Goal: Communication & Community: Answer question/provide support

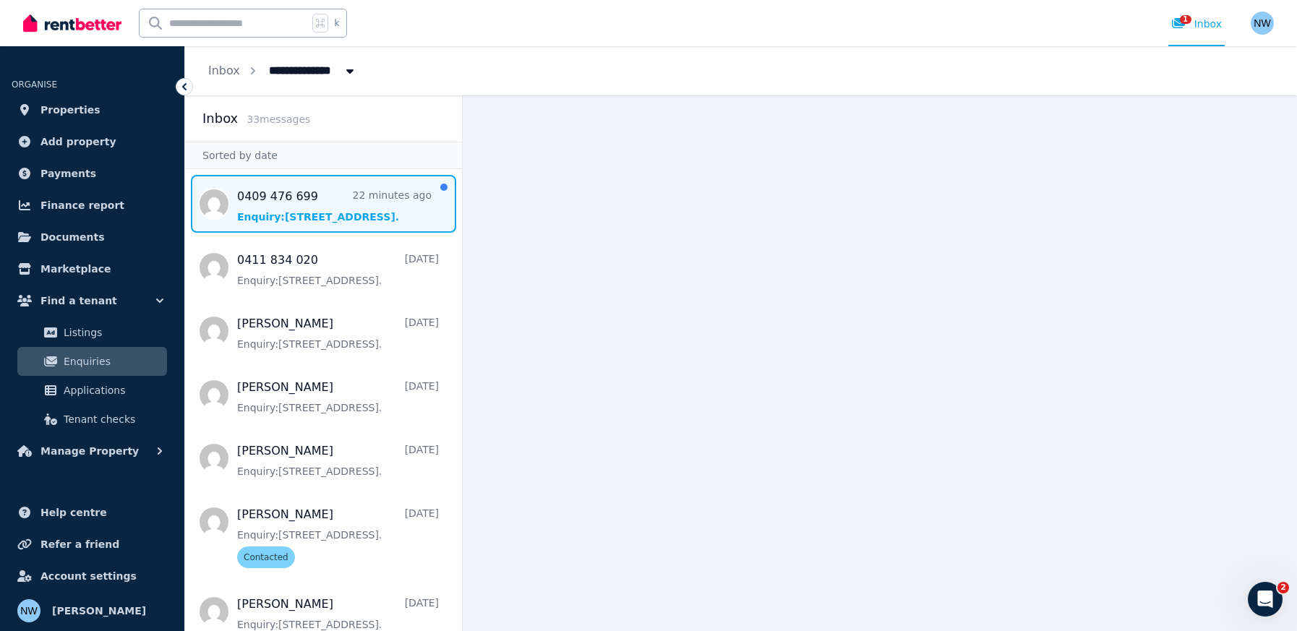
click at [281, 206] on span "Message list" at bounding box center [323, 204] width 277 height 58
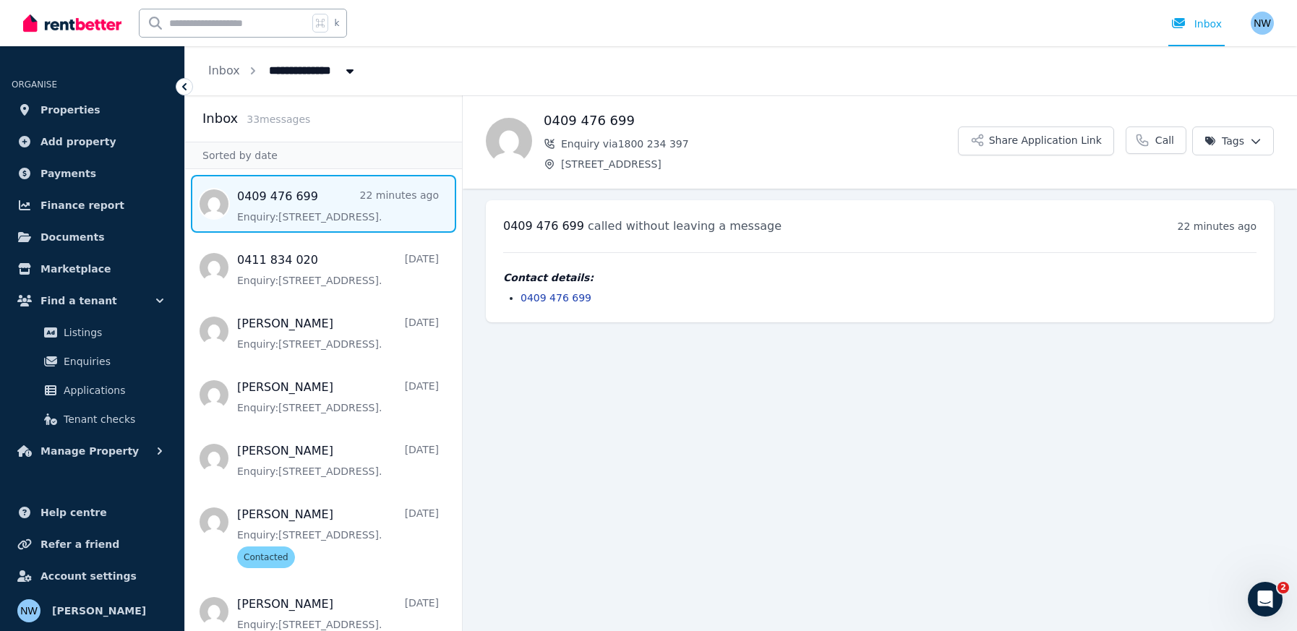
click at [750, 466] on main "Back 0409 476 699 Enquiry via 1800 234 397 [STREET_ADDRESS] Application Link Ca…" at bounding box center [880, 363] width 835 height 536
